Goal: Find specific page/section: Find specific page/section

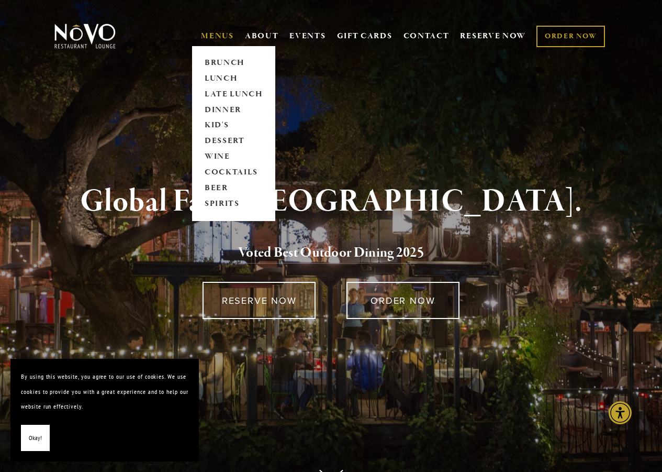
click at [206, 32] on link "MENUS" at bounding box center [217, 36] width 33 height 10
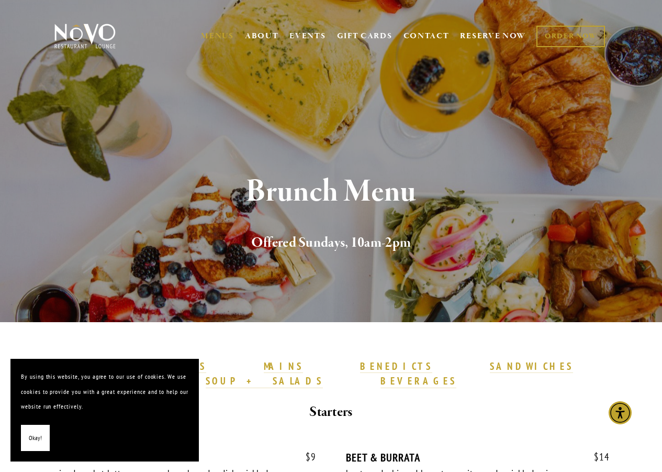
click at [43, 439] on button "Okay!" at bounding box center [35, 437] width 29 height 27
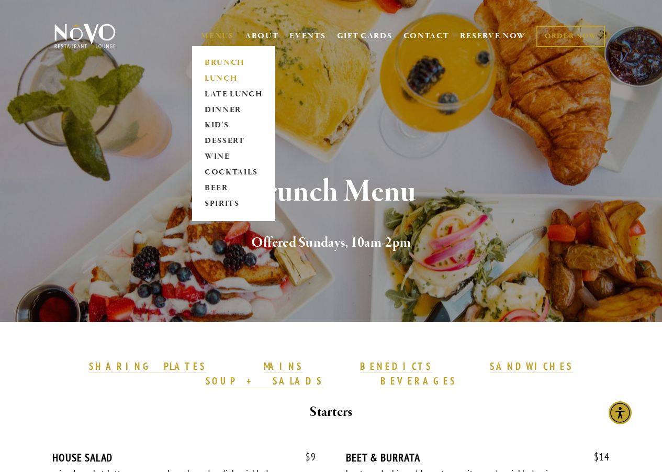
click at [229, 77] on link "LUNCH" at bounding box center [233, 79] width 65 height 16
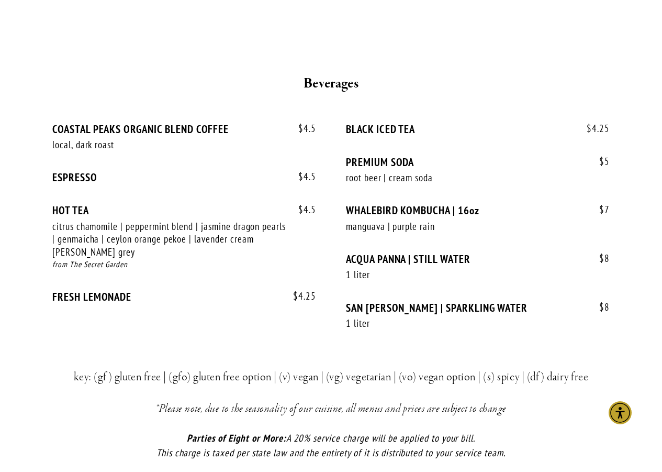
scroll to position [2408, 0]
